Goal: Task Accomplishment & Management: Use online tool/utility

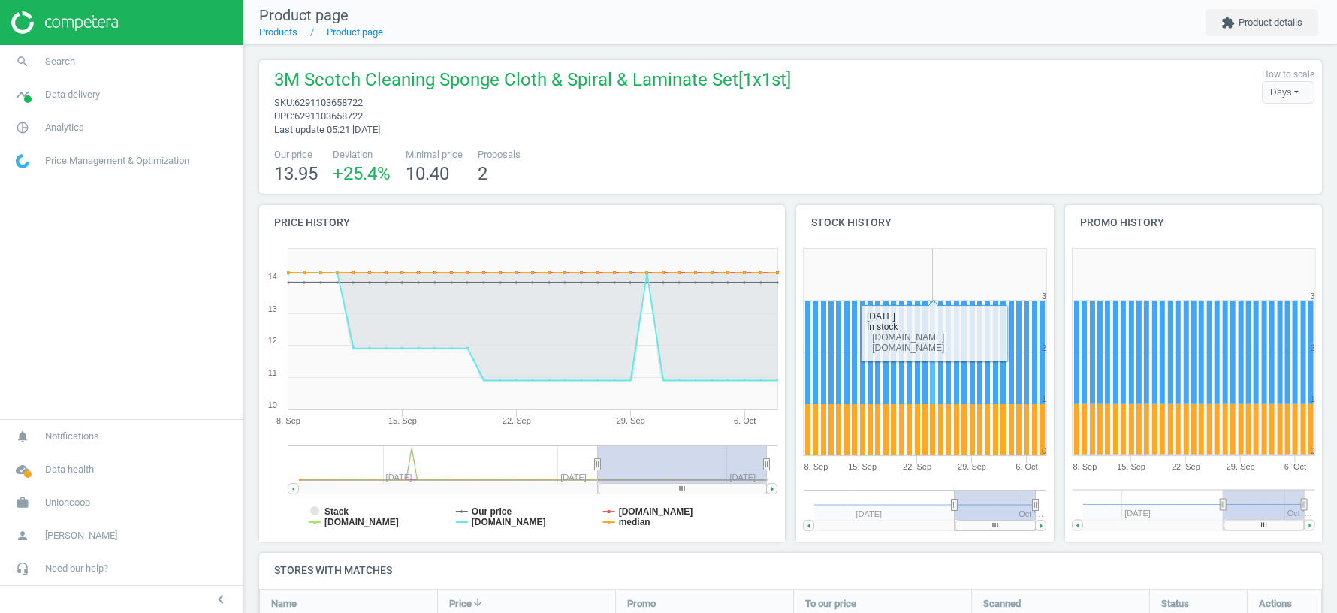
scroll to position [271, 0]
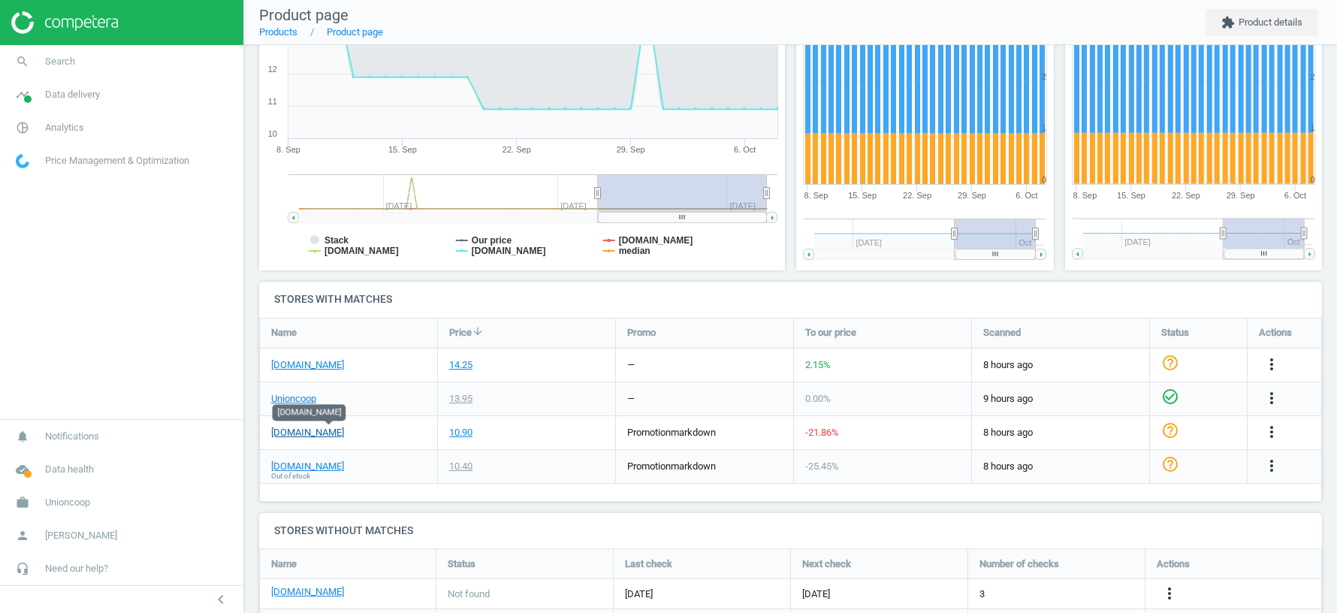
click at [344, 433] on link "[DOMAIN_NAME]" at bounding box center [307, 433] width 73 height 14
click at [64, 506] on span "Unioncoop" at bounding box center [67, 503] width 45 height 14
click at [77, 84] on link "timeline Data delivery" at bounding box center [121, 94] width 243 height 33
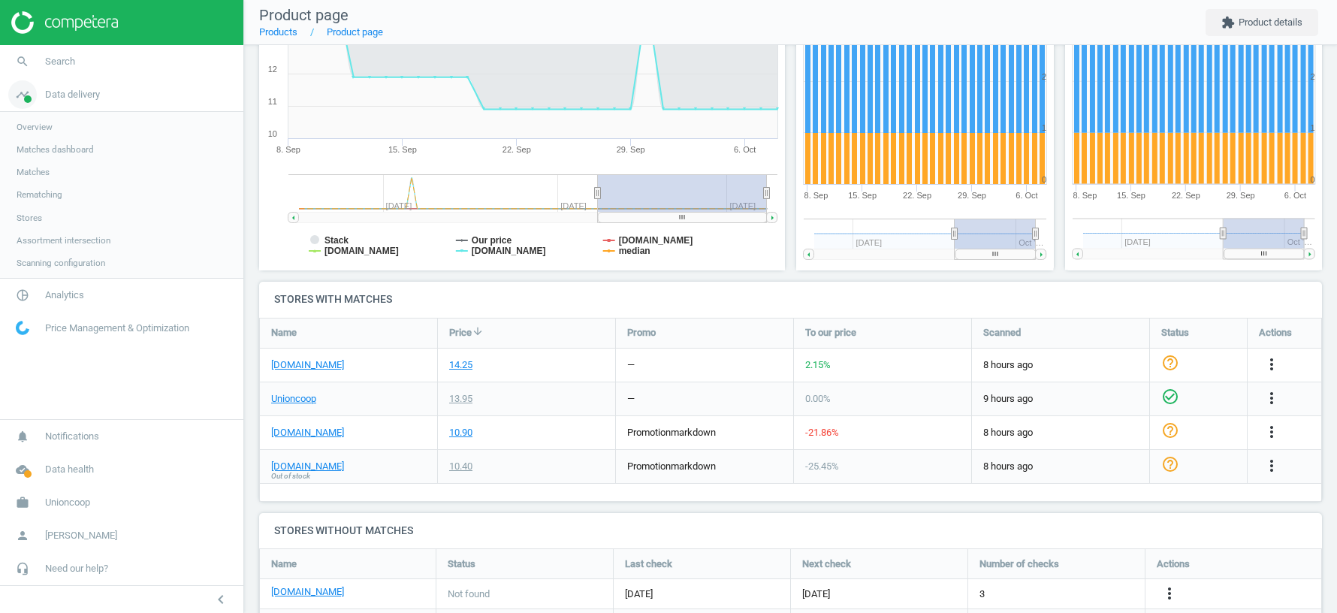
click at [77, 95] on span "Data delivery" at bounding box center [72, 95] width 55 height 14
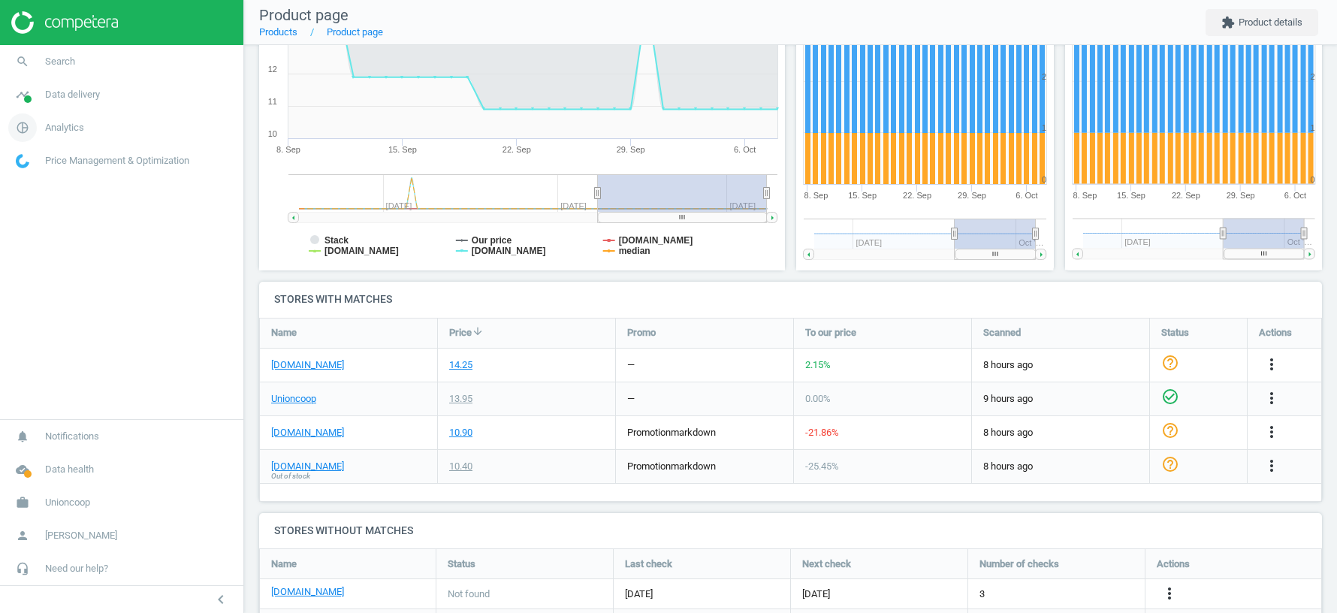
click at [56, 122] on span "Analytics" at bounding box center [64, 128] width 39 height 14
click at [36, 186] on span "Products" at bounding box center [34, 183] width 35 height 12
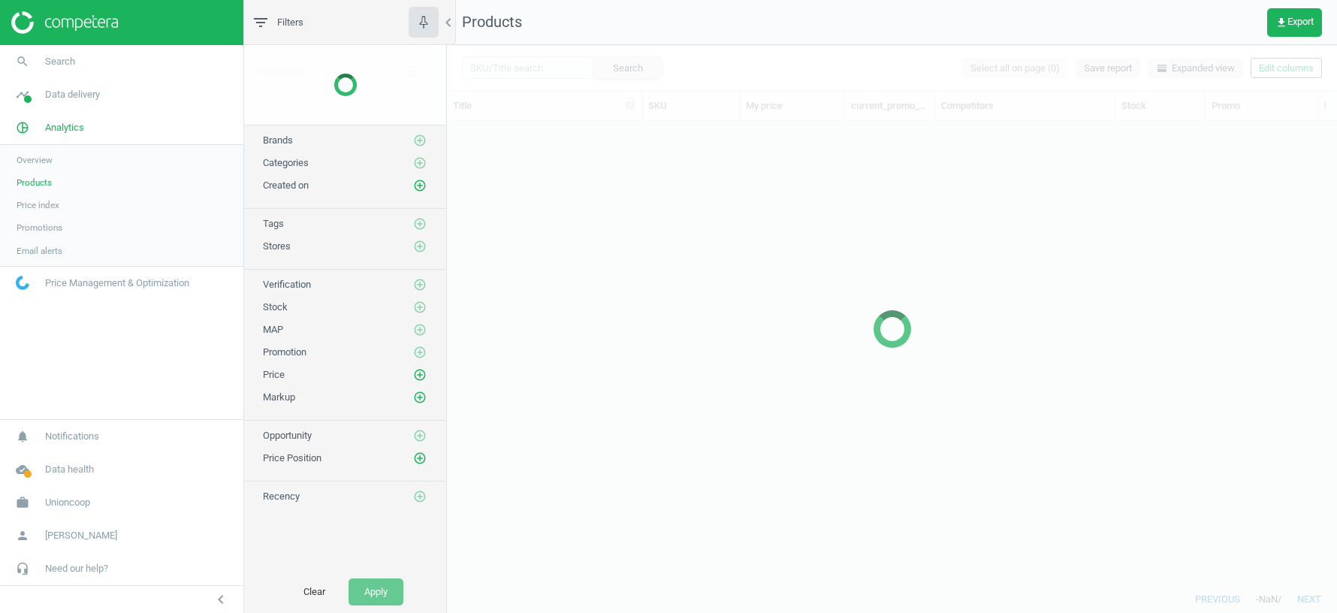
scroll to position [464, 890]
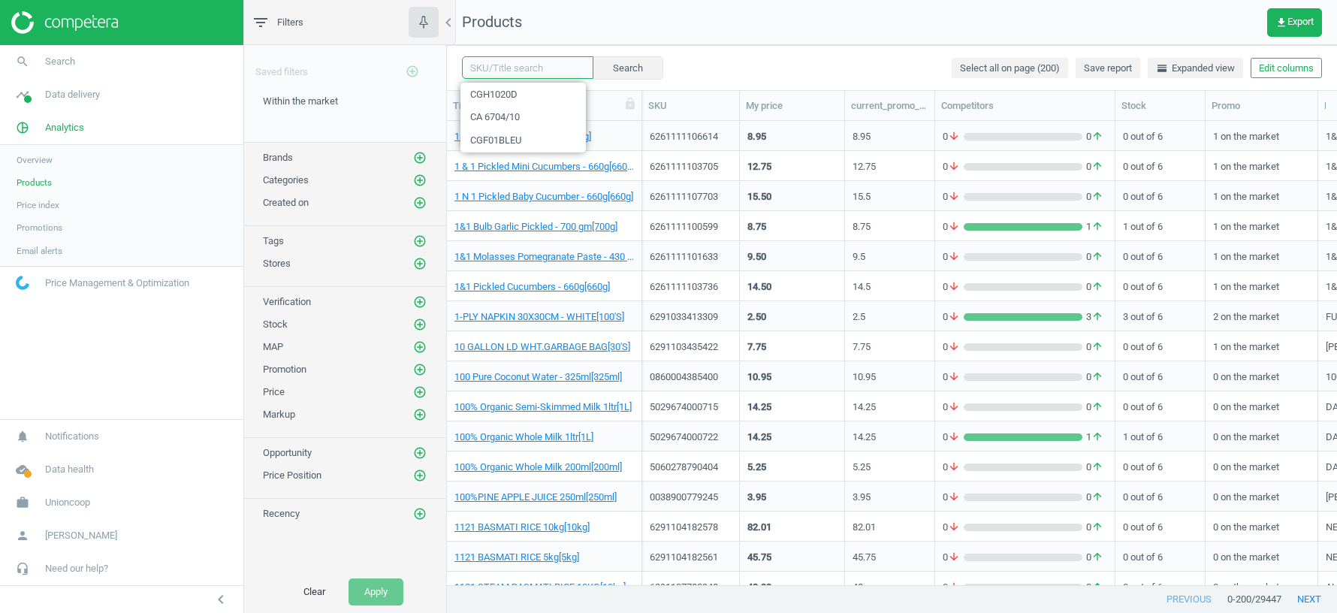
click at [504, 65] on input "text" at bounding box center [527, 67] width 131 height 23
paste input "6261111106614"
type input "6261111106614"
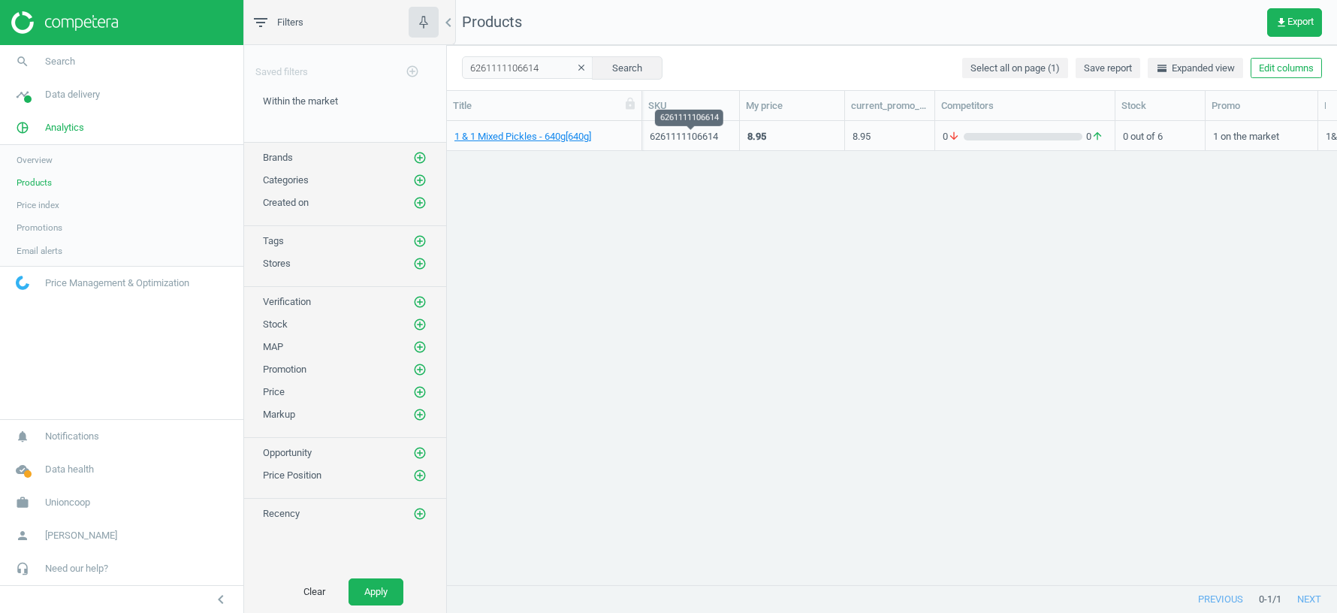
click at [682, 136] on div "6261111106614" at bounding box center [691, 137] width 82 height 14
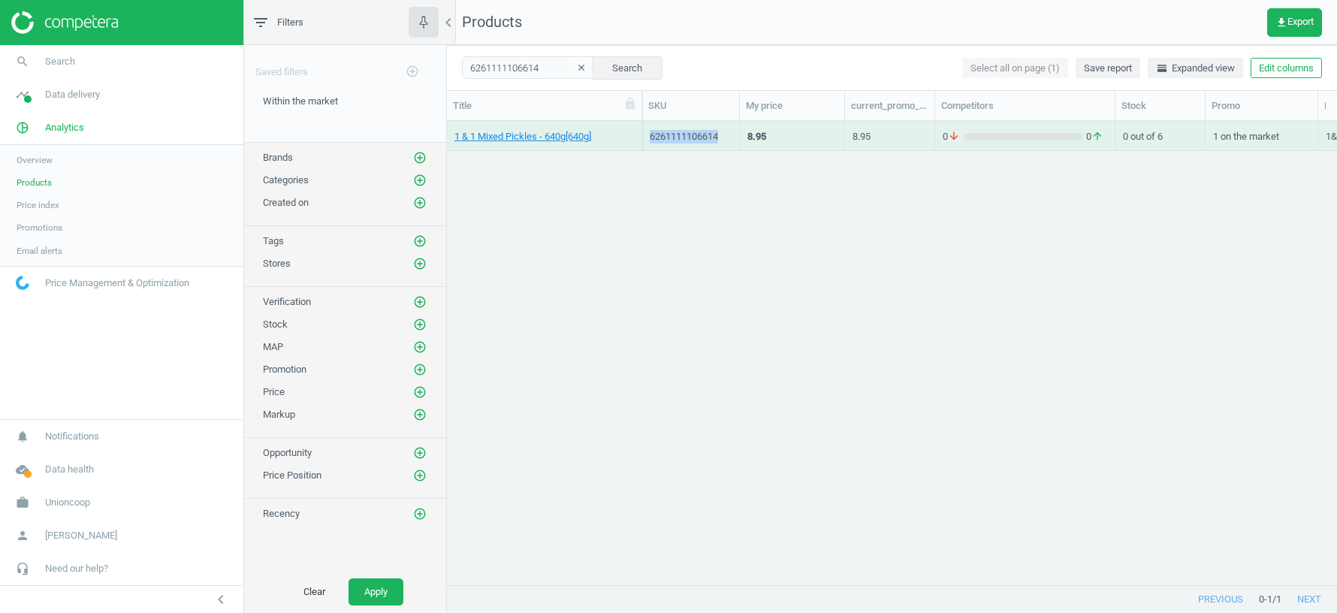
click at [682, 136] on div "6261111106614" at bounding box center [691, 137] width 82 height 14
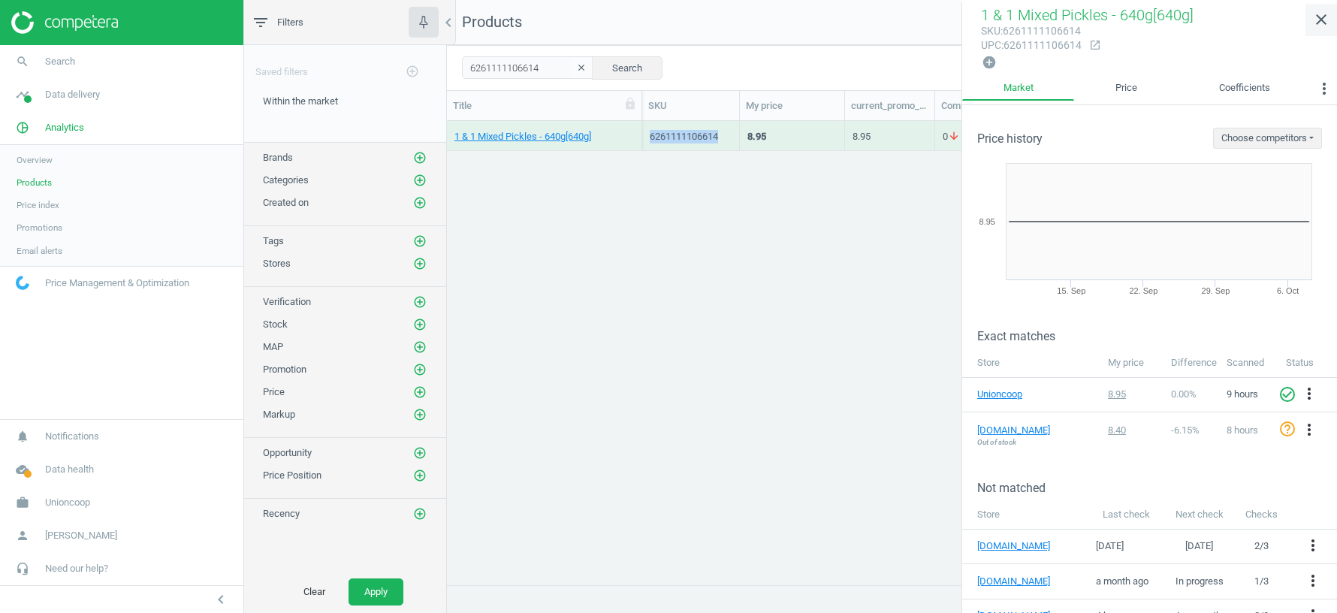
click at [1318, 27] on icon "close" at bounding box center [1322, 20] width 18 height 18
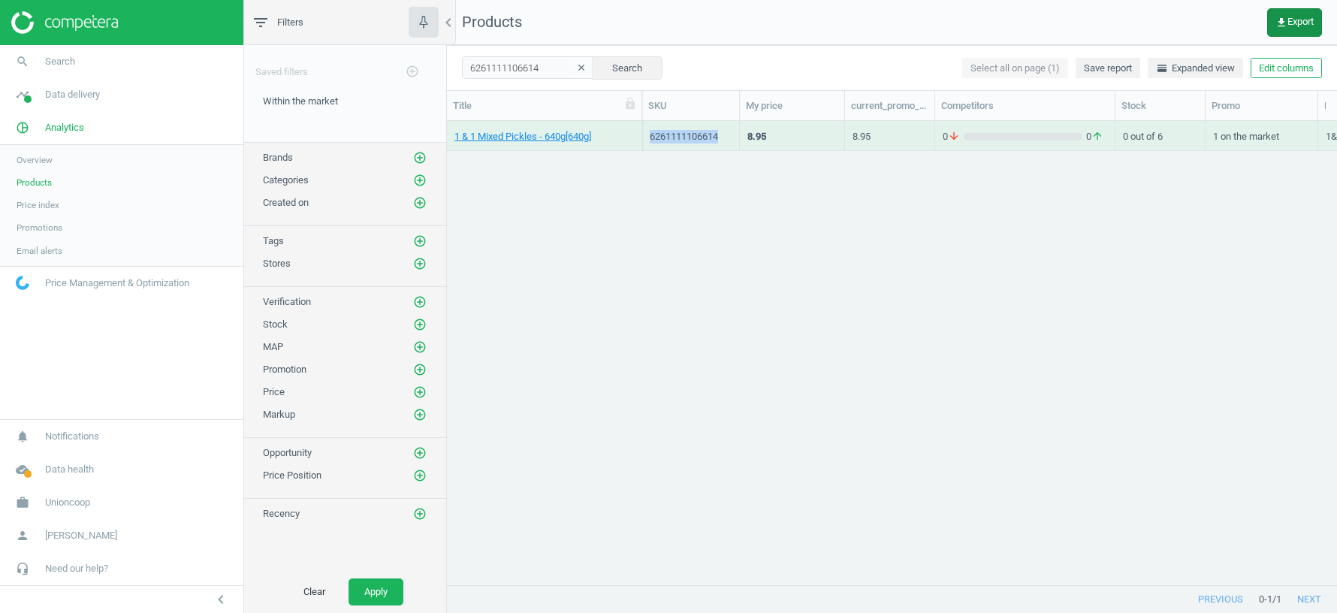
click at [1303, 20] on span "get_app Export" at bounding box center [1295, 23] width 38 height 12
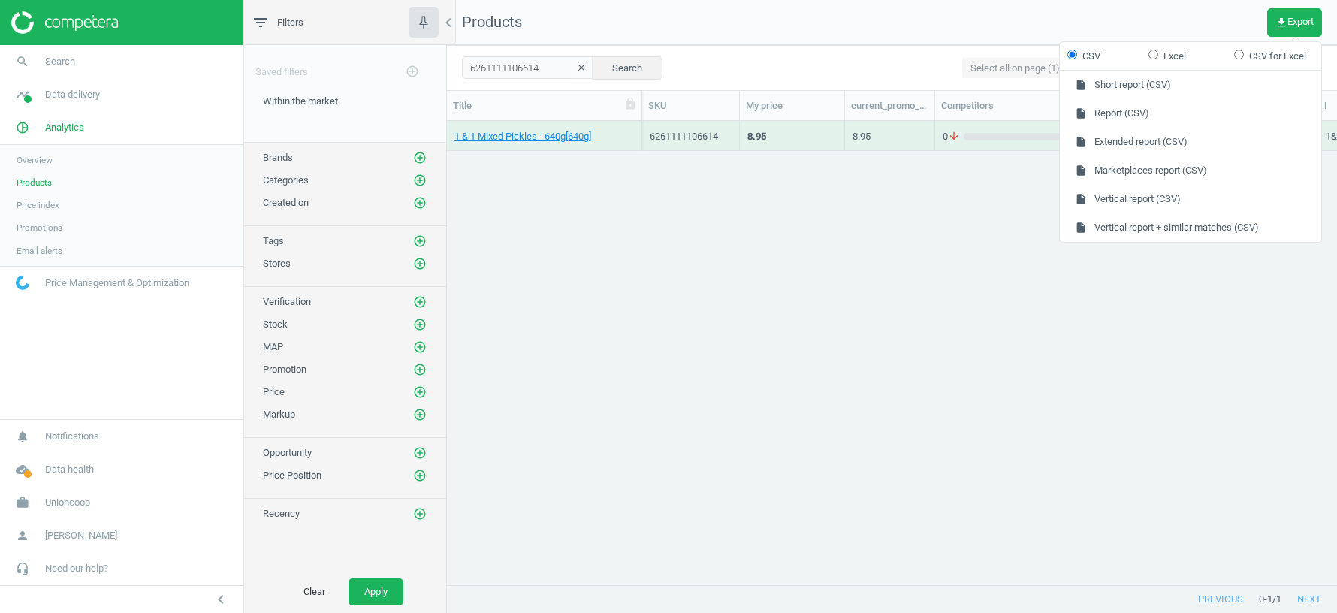
click at [757, 373] on div "1 & 1 Mixed Pickles - 640g[640g] 6261111106614 8.95 8.95 0 arrow_downward 0 arr…" at bounding box center [892, 353] width 890 height 465
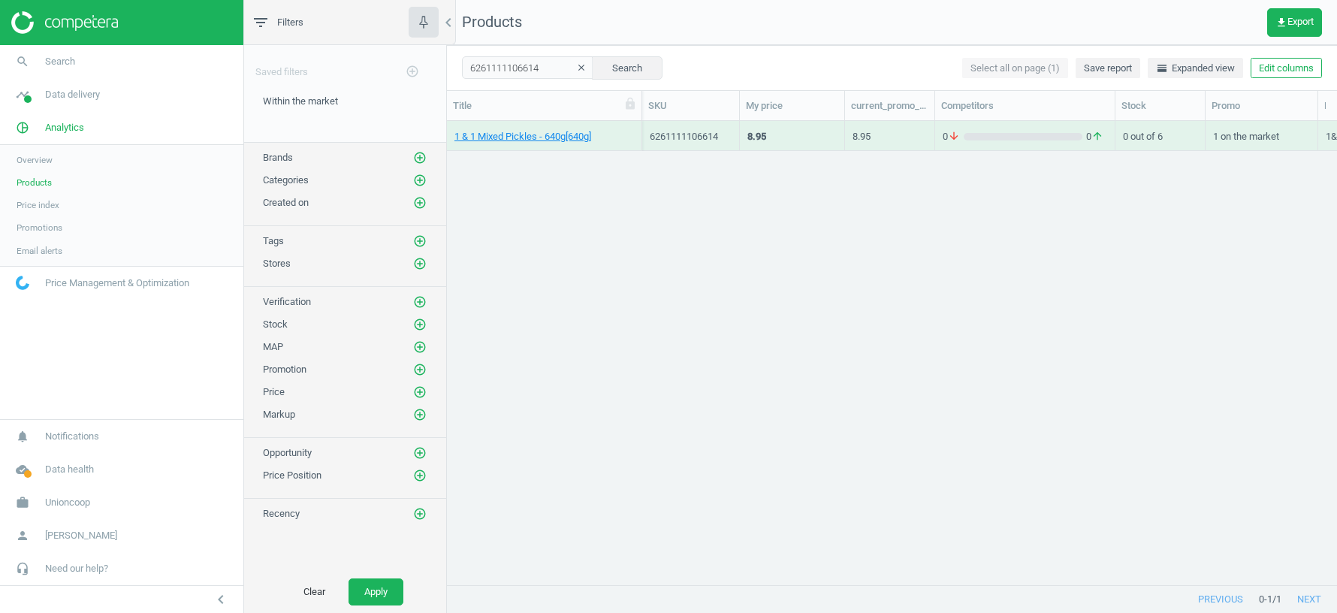
click at [576, 65] on icon "clear" at bounding box center [581, 67] width 11 height 11
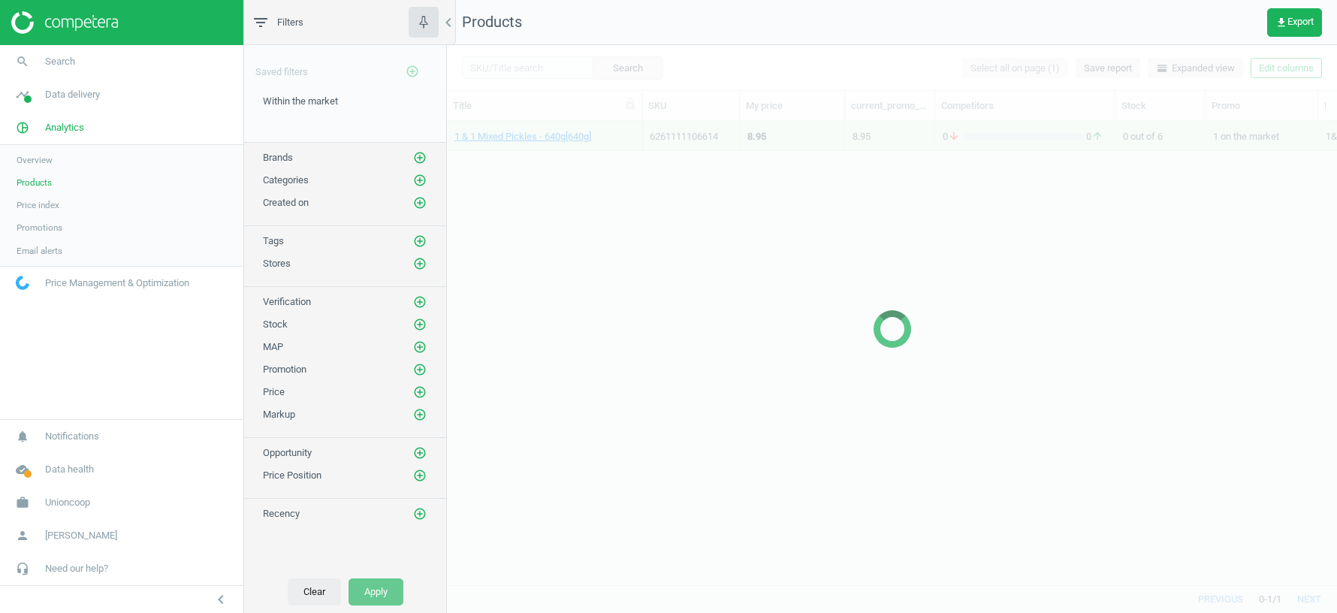
click at [310, 595] on button "Clear" at bounding box center [314, 592] width 53 height 27
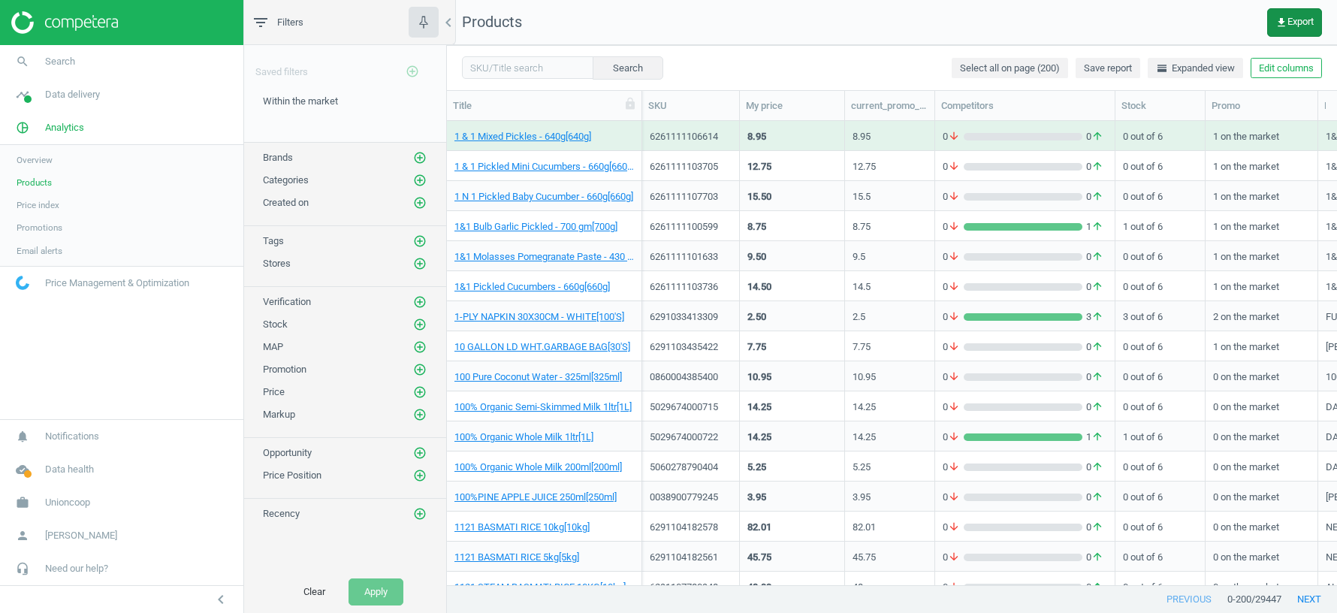
click at [1294, 23] on span "get_app Export" at bounding box center [1295, 23] width 38 height 12
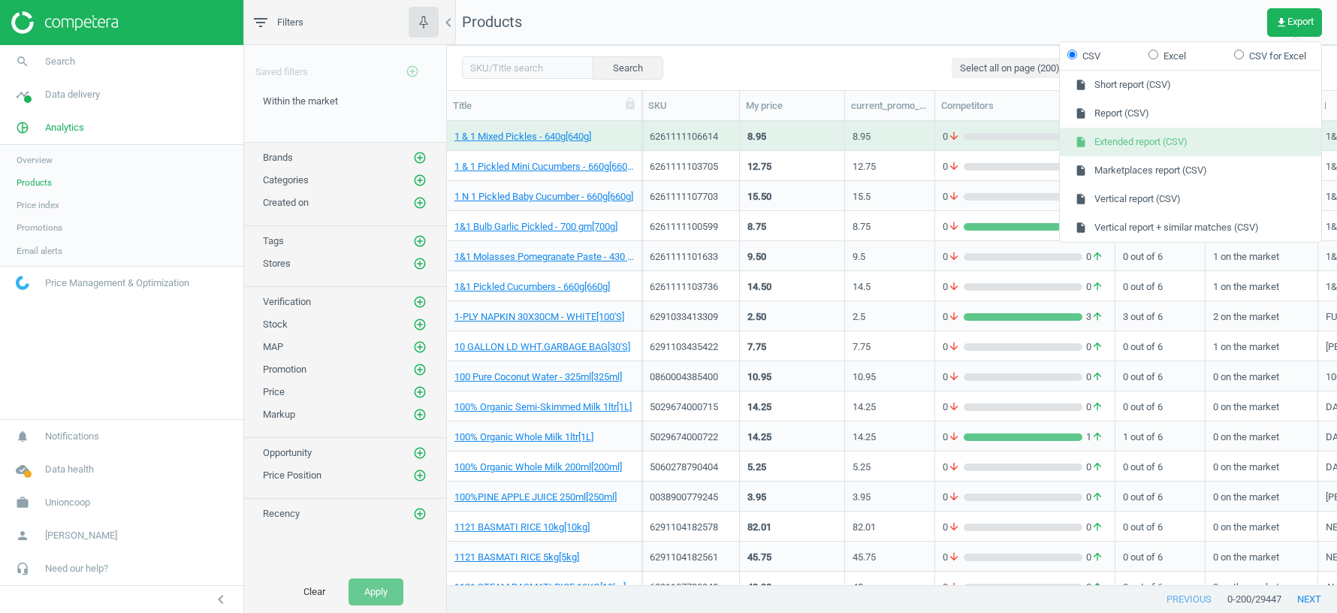
click at [1112, 141] on button "insert_drive_file Extended report (CSV)" at bounding box center [1190, 142] width 261 height 29
